Goal: Task Accomplishment & Management: Complete application form

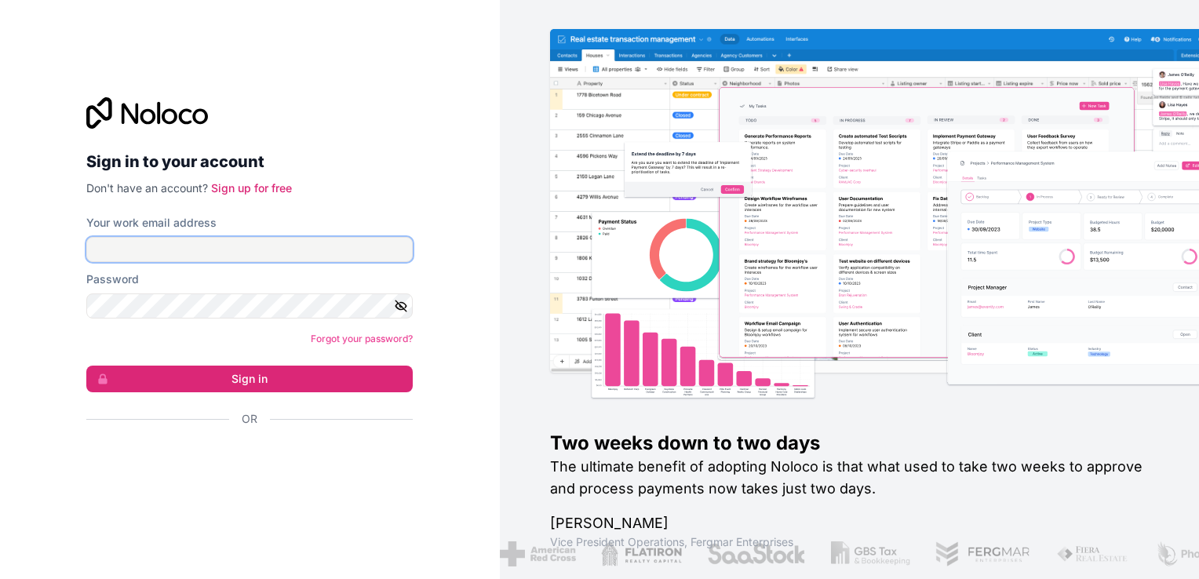
click at [254, 240] on input "Your work email address" at bounding box center [249, 249] width 326 height 25
type input "[EMAIL_ADDRESS][DOMAIN_NAME]"
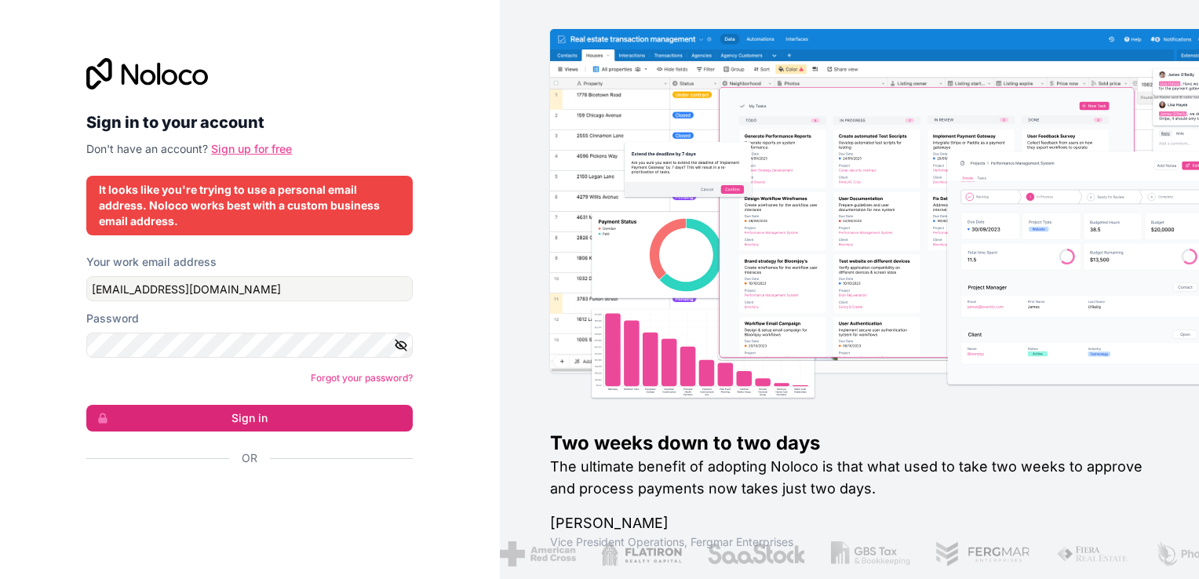
click at [232, 147] on link "Sign up for free" at bounding box center [251, 148] width 81 height 13
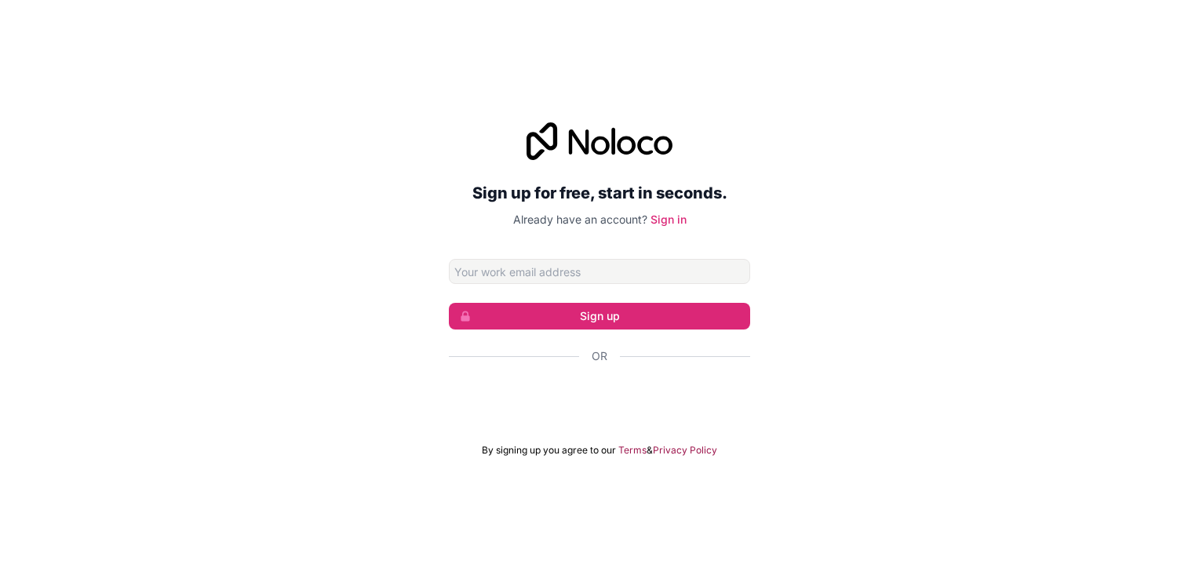
click at [521, 268] on input "Email address" at bounding box center [599, 271] width 301 height 25
type input "[EMAIL_ADDRESS][DOMAIN_NAME]"
click at [549, 309] on button "Sign up" at bounding box center [599, 316] width 301 height 27
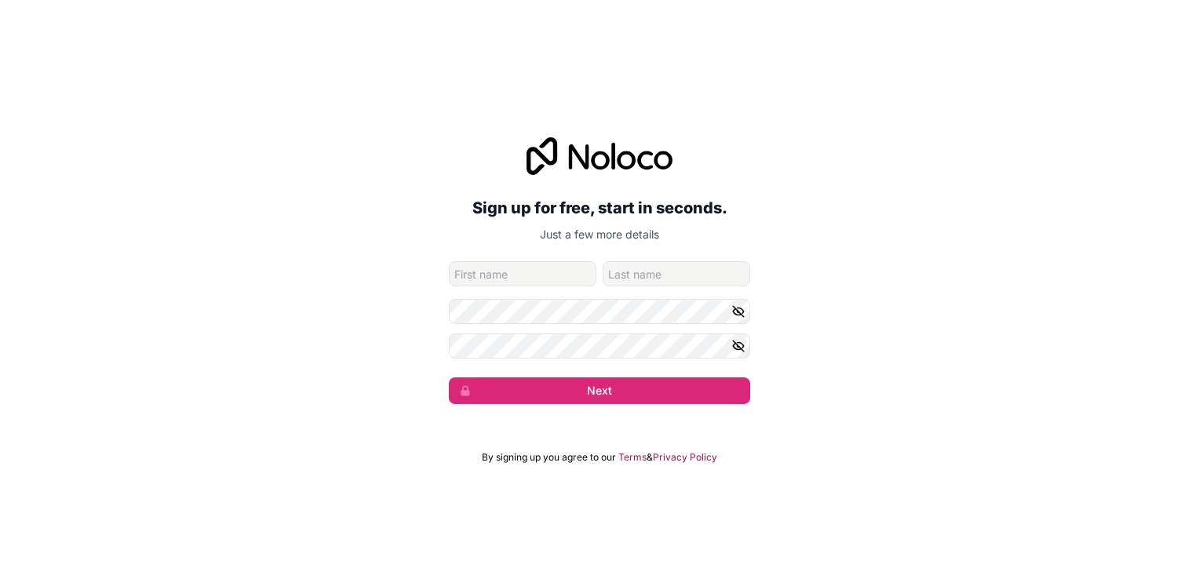
click at [546, 264] on input "given-name" at bounding box center [523, 273] width 148 height 25
type input "[PERSON_NAME]"
click at [665, 275] on input "Geo" at bounding box center [677, 273] width 148 height 25
type input "[PERSON_NAME]"
click at [739, 312] on icon "button" at bounding box center [738, 311] width 11 height 11
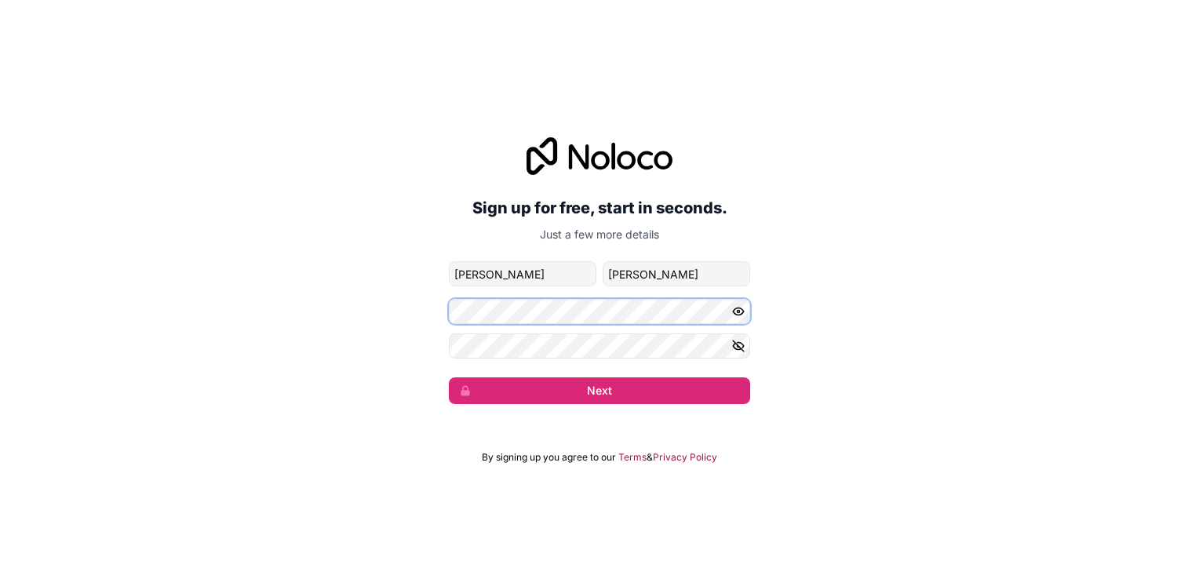
click at [374, 314] on div "Sign up for free, start in seconds. Just a few more details [EMAIL_ADDRESS][DOM…" at bounding box center [599, 270] width 1199 height 311
click at [747, 344] on button "button" at bounding box center [740, 346] width 19 height 25
click at [375, 353] on div "Sign up for free, start in seconds. Just a few more details [EMAIL_ADDRESS][DOM…" at bounding box center [599, 270] width 1199 height 311
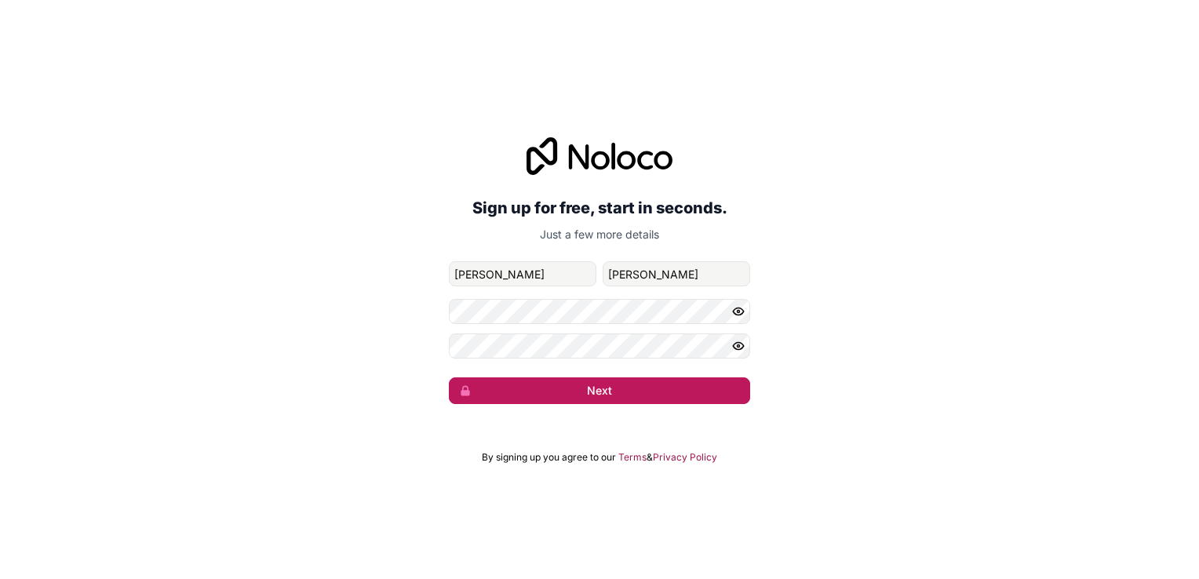
click at [669, 396] on button "Next" at bounding box center [599, 391] width 301 height 27
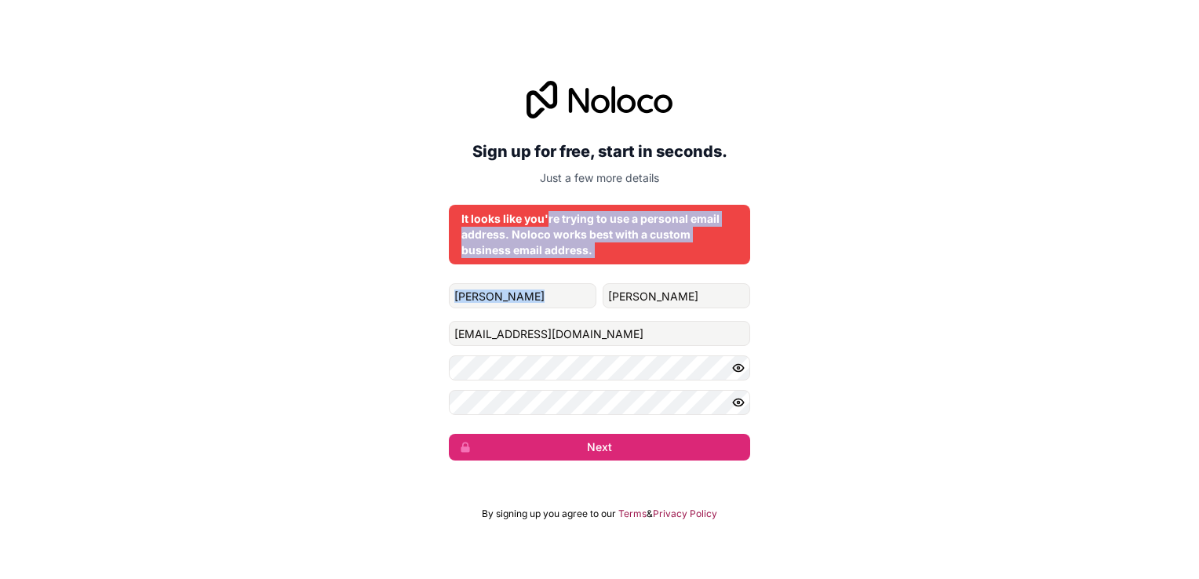
drag, startPoint x: 546, startPoint y: 217, endPoint x: 1034, endPoint y: 303, distance: 495.0
click at [1034, 303] on div "Sign up for free, start in seconds. Just a few more details It looks like you'r…" at bounding box center [599, 271] width 1199 height 424
